Goal: Task Accomplishment & Management: Manage account settings

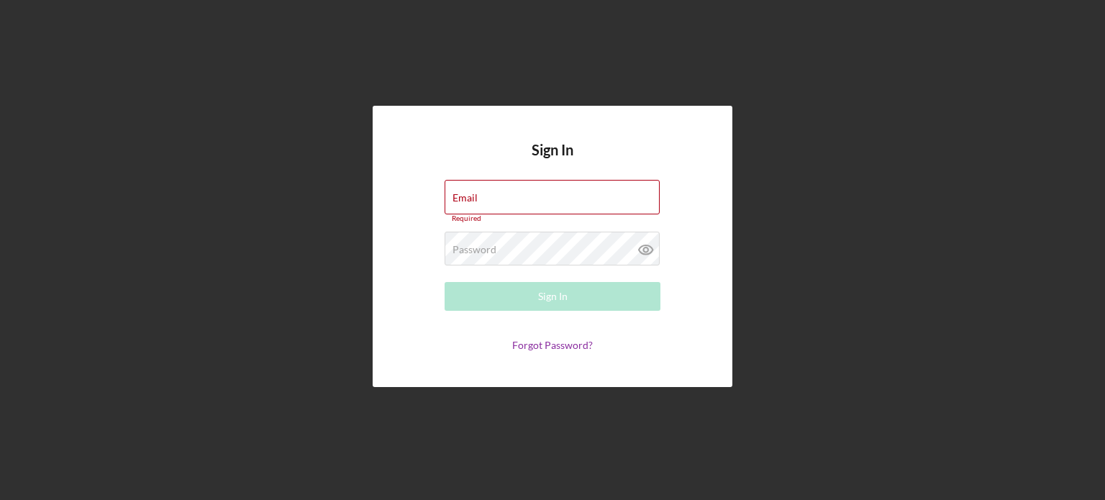
click at [635, 256] on icon at bounding box center [646, 250] width 36 height 36
click at [554, 196] on input "Email" at bounding box center [552, 197] width 215 height 35
type input "[EMAIL_ADDRESS][DOMAIN_NAME]"
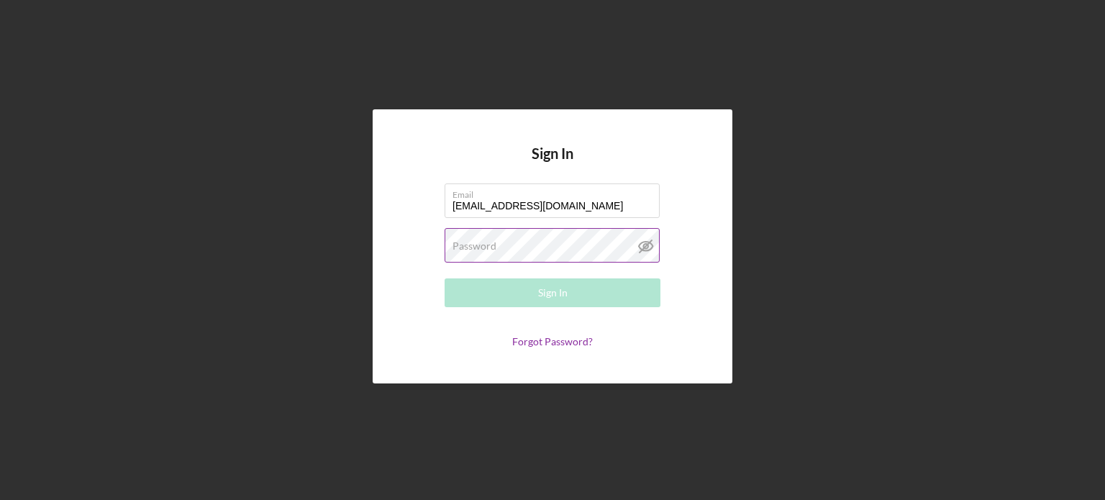
click at [466, 250] on label "Password" at bounding box center [475, 246] width 44 height 12
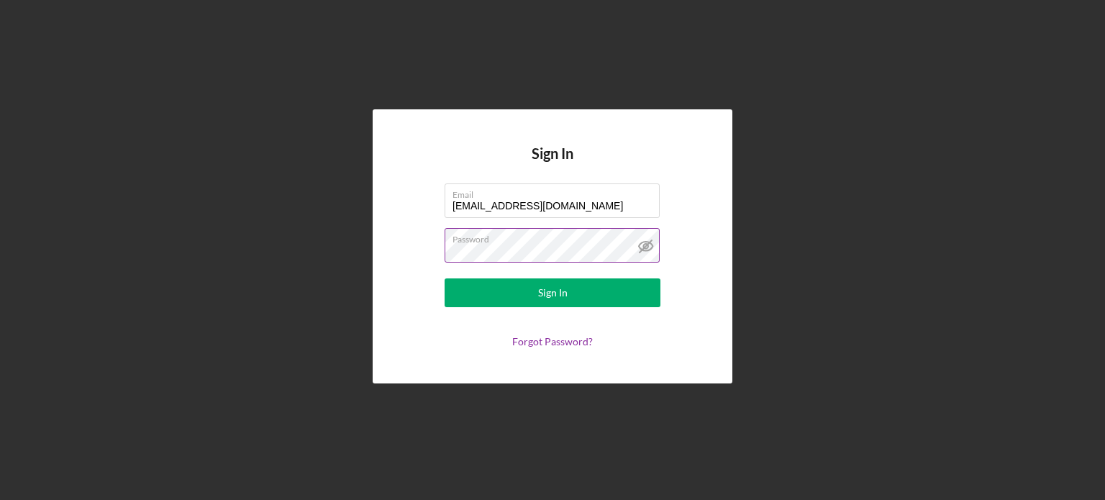
click at [445, 279] on button "Sign In" at bounding box center [553, 293] width 216 height 29
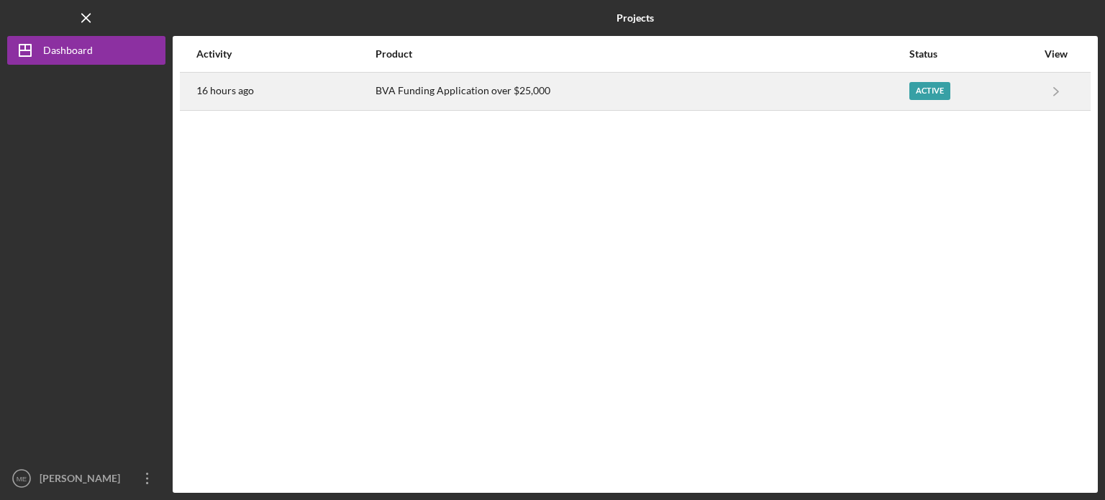
click at [910, 94] on div "Active" at bounding box center [930, 91] width 41 height 18
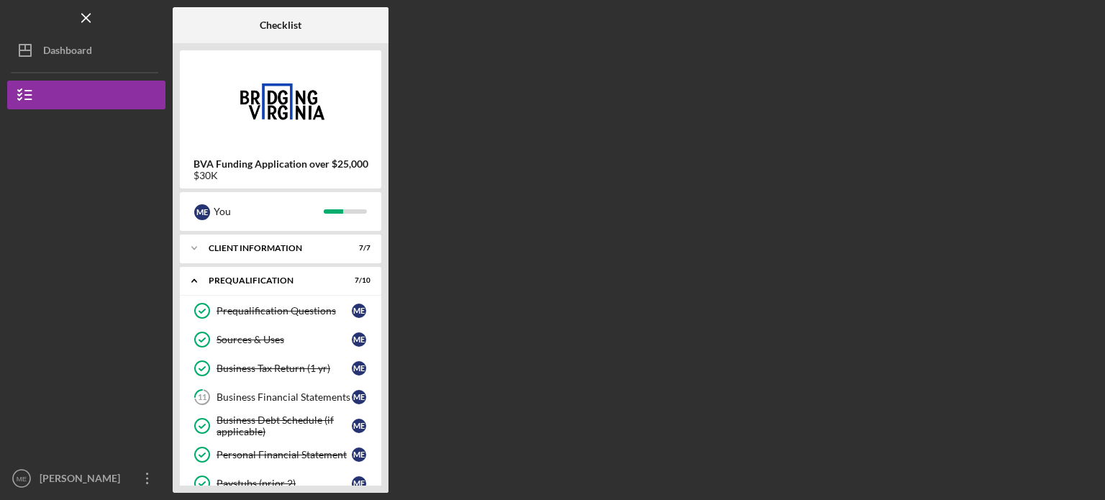
click at [381, 374] on div "Prequalification Questions Prequalification Questions M E Sources & Uses Source…" at bounding box center [281, 444] width 202 height 295
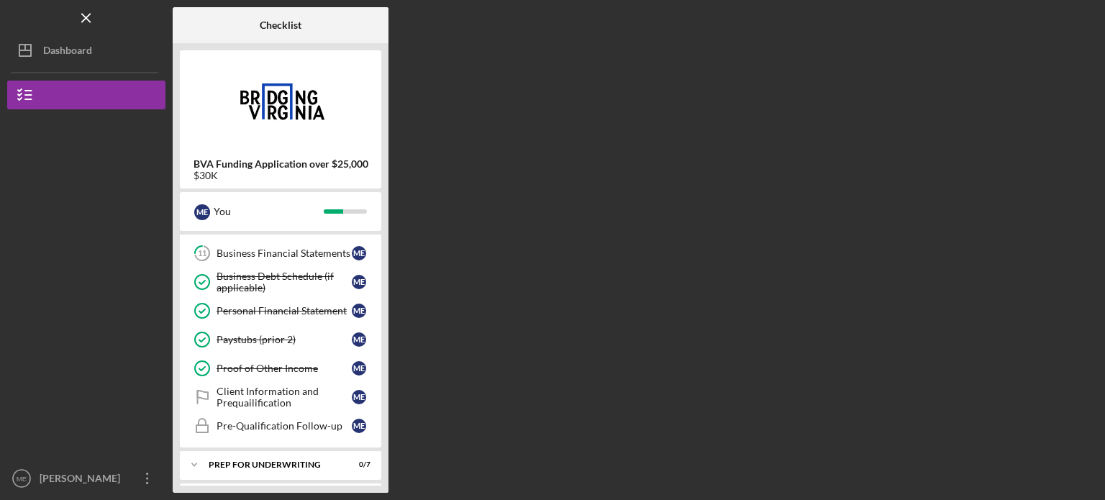
scroll to position [115, 0]
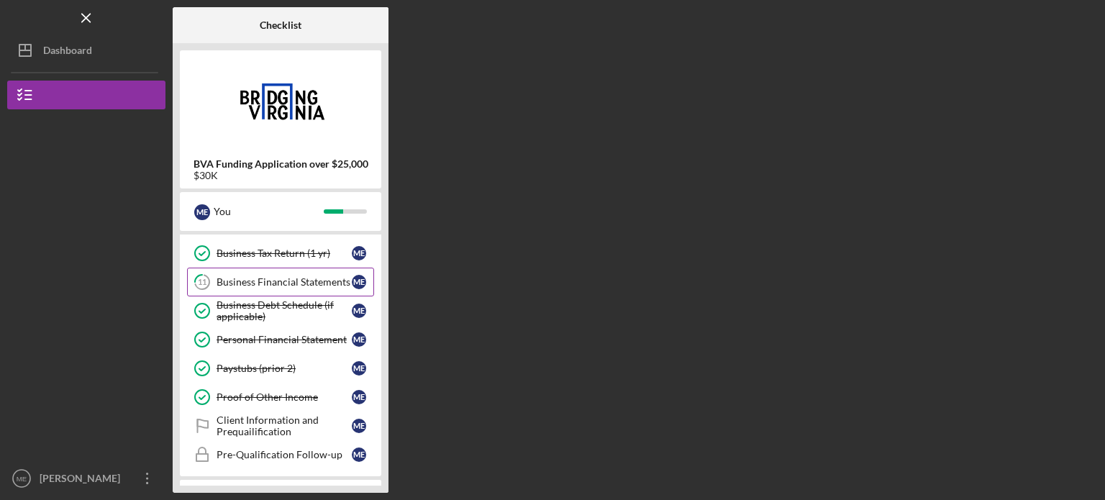
click at [253, 277] on div "Business Financial Statements" at bounding box center [284, 282] width 135 height 12
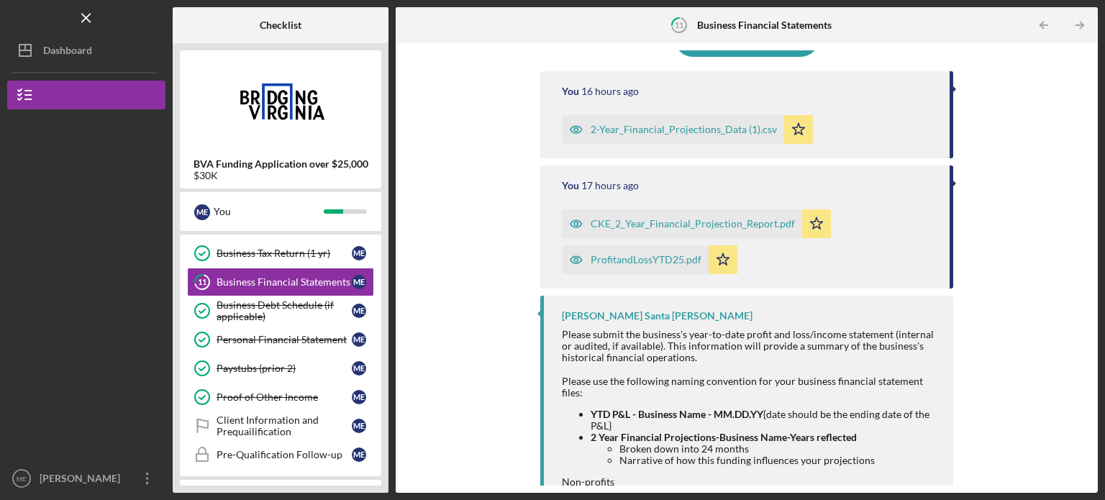
scroll to position [150, 0]
click at [82, 19] on icon "Icon/Menu Close" at bounding box center [87, 18] width 32 height 32
